Goal: Information Seeking & Learning: Learn about a topic

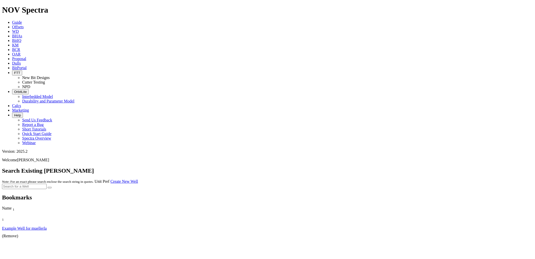
drag, startPoint x: 70, startPoint y: 0, endPoint x: 152, endPoint y: 52, distance: 97.0
click at [160, 184] on div at bounding box center [267, 186] width 531 height 5
click at [24, 25] on span "Offsets" at bounding box center [18, 27] width 12 height 4
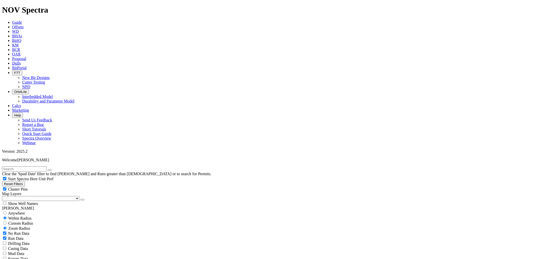
type input "9/29/20"
click at [64, 230] on div "No Run Data Run Data Drilling Data Casing Data Mud Data Survey Data Hydraulics …" at bounding box center [267, 257] width 531 height 55
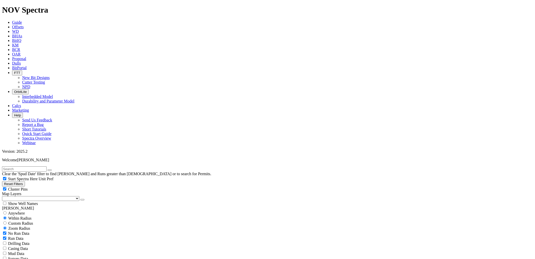
type input "3000"
checkbox input "false"
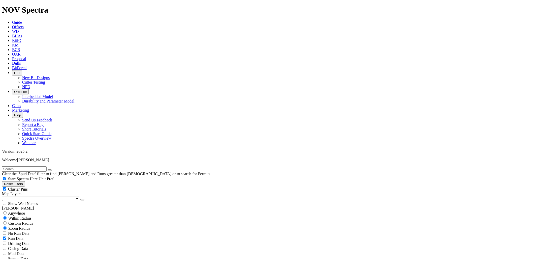
type input "9500"
select select "9.875"
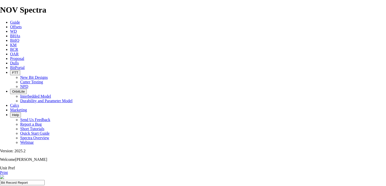
drag, startPoint x: 105, startPoint y: 53, endPoint x: 137, endPoint y: 54, distance: 31.8
drag, startPoint x: 132, startPoint y: 53, endPoint x: 118, endPoint y: 67, distance: 18.5
drag, startPoint x: 96, startPoint y: 71, endPoint x: 68, endPoint y: 72, distance: 28.0
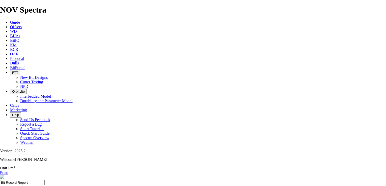
copy div "17081217870000"
drag, startPoint x: 104, startPoint y: 53, endPoint x: 137, endPoint y: 54, distance: 32.5
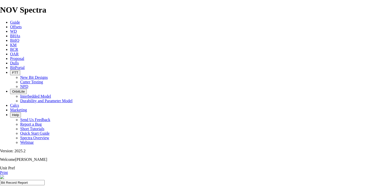
copy div "Well Name DLP 21&28-13-10 HC"
drag, startPoint x: 106, startPoint y: 53, endPoint x: 132, endPoint y: 53, distance: 26.2
copy div "DLP 21&28-13-10"
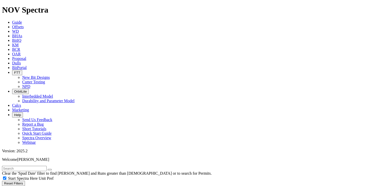
scroll to position [5, 0]
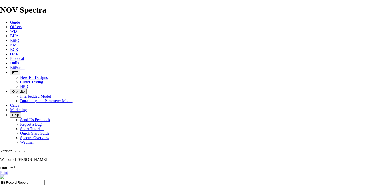
drag, startPoint x: 125, startPoint y: 93, endPoint x: 118, endPoint y: 93, distance: 6.8
copy td "A289076"
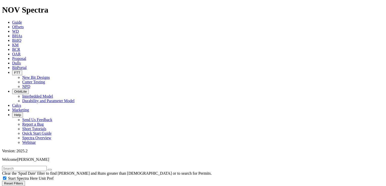
scroll to position [20, 0]
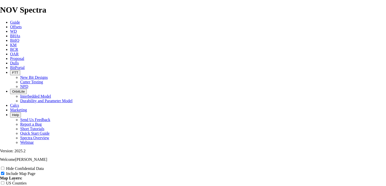
scroll to position [787, 0]
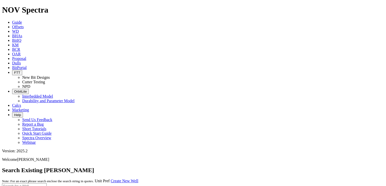
drag, startPoint x: 71, startPoint y: 6, endPoint x: 84, endPoint y: 26, distance: 24.3
click at [24, 25] on link "Offsets" at bounding box center [18, 27] width 12 height 4
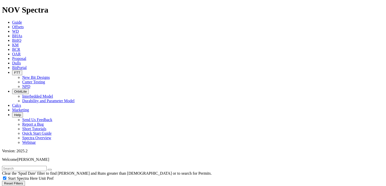
click at [47, 166] on input "text" at bounding box center [24, 168] width 45 height 5
click at [53, 169] on button "submit" at bounding box center [55, 170] width 4 height 2
click at [19, 166] on input "murray 8" at bounding box center [24, 168] width 45 height 5
type input "murray8"
click at [53, 169] on button "submit" at bounding box center [55, 170] width 4 height 2
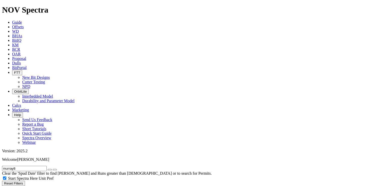
type input "9/29/20"
click at [55, 170] on icon "submit" at bounding box center [55, 170] width 0 height 0
click at [17, 166] on input "murray8" at bounding box center [24, 168] width 45 height 5
type input "murray 8"
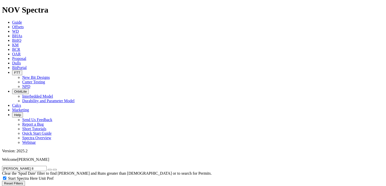
click at [53, 169] on button "submit" at bounding box center [55, 170] width 4 height 2
radio input "true"
radio input "false"
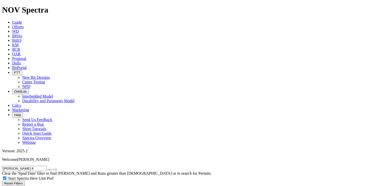
radio input "true"
checkbox input "true"
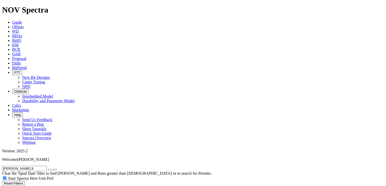
radio input "true"
radio input "false"
type input "5"
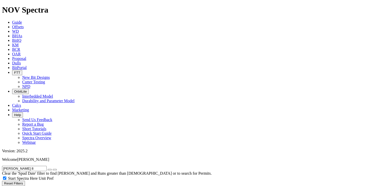
drag, startPoint x: 17, startPoint y: 110, endPoint x: 16, endPoint y: 115, distance: 5.0
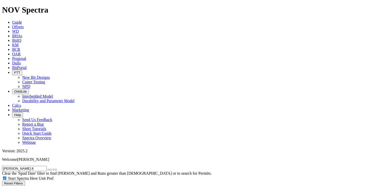
select select "? object:15336 ?"
drag, startPoint x: 25, startPoint y: 109, endPoint x: 46, endPoint y: 96, distance: 25.0
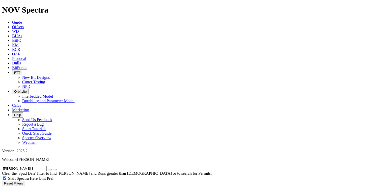
select select
select select "9.875"
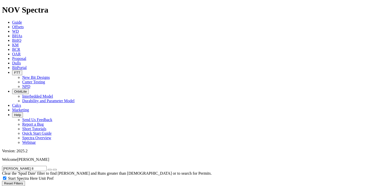
checkbox input "false"
select select "? number:9.875 ?"
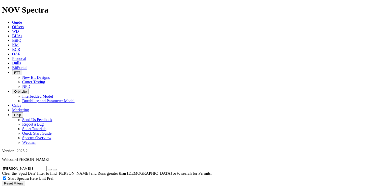
type input "3000"
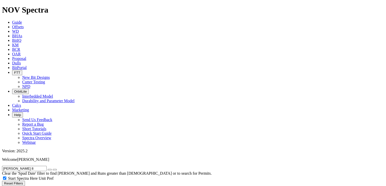
type input "8500"
click at [50, 170] on icon "button" at bounding box center [50, 170] width 0 height 0
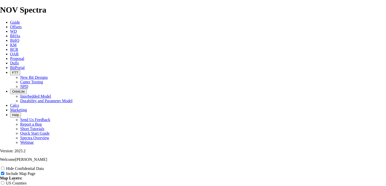
radio input "true"
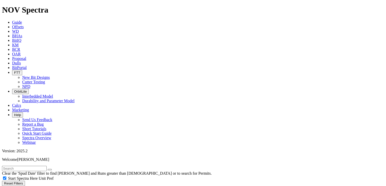
scroll to position [141, 0]
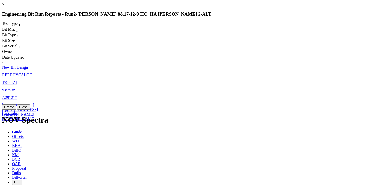
click at [32, 73] on span "REEDHYCALOG" at bounding box center [17, 75] width 30 height 4
select select "New Bit Design"
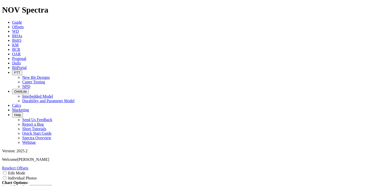
click at [6, 176] on input "Individual Photos" at bounding box center [4, 177] width 3 height 3
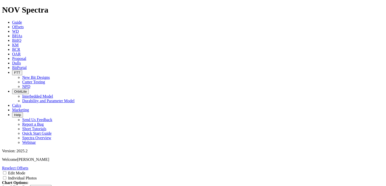
checkbox input "true"
